Goal: Task Accomplishment & Management: Complete application form

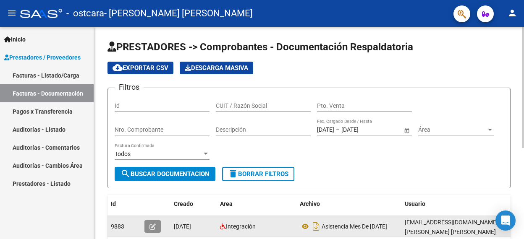
click at [151, 228] on icon "button" at bounding box center [153, 227] width 6 height 6
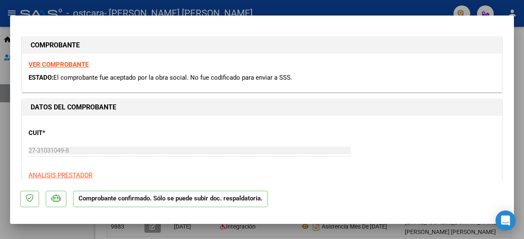
click at [7, 7] on div at bounding box center [262, 119] width 524 height 239
type input "$ 0,00"
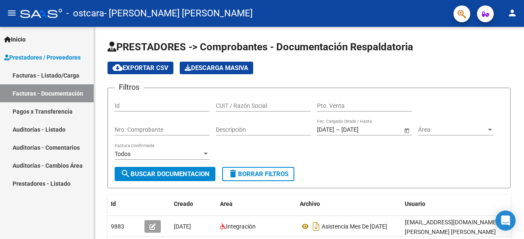
click at [76, 212] on div "Inicio Instructivos Contacto OS Prestadores / Proveedores Facturas - Listado/Ca…" at bounding box center [47, 133] width 94 height 213
click at [459, 66] on div "cloud_download Exportar CSV Descarga Masiva" at bounding box center [309, 68] width 403 height 13
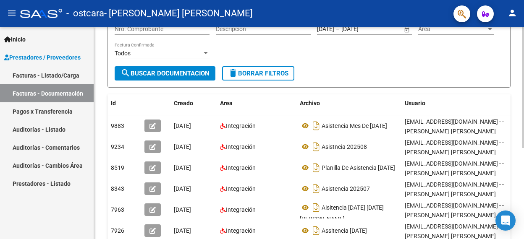
scroll to position [118, 0]
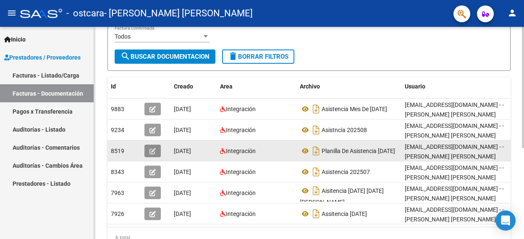
click at [149, 147] on button "button" at bounding box center [153, 151] width 16 height 13
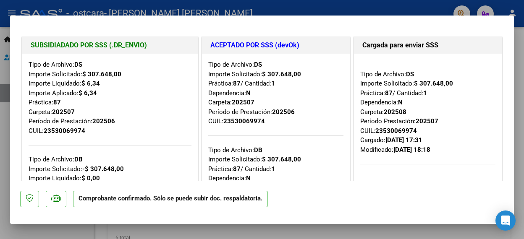
click at [154, 5] on div at bounding box center [262, 119] width 524 height 239
type input "$ 0,00"
